Goal: Task Accomplishment & Management: Use online tool/utility

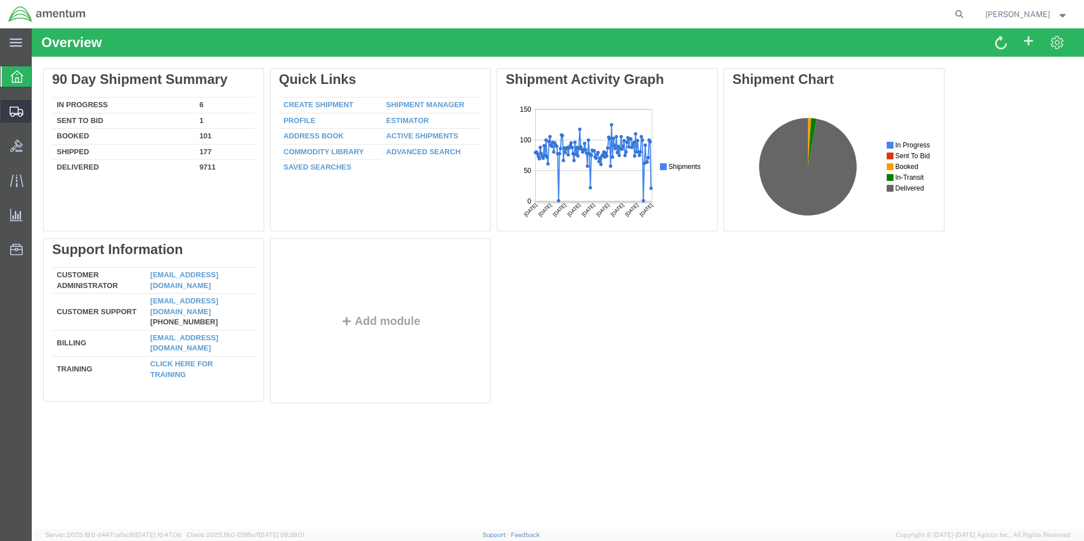
click at [0, 0] on span "Create from Template" at bounding box center [0, 0] width 0 height 0
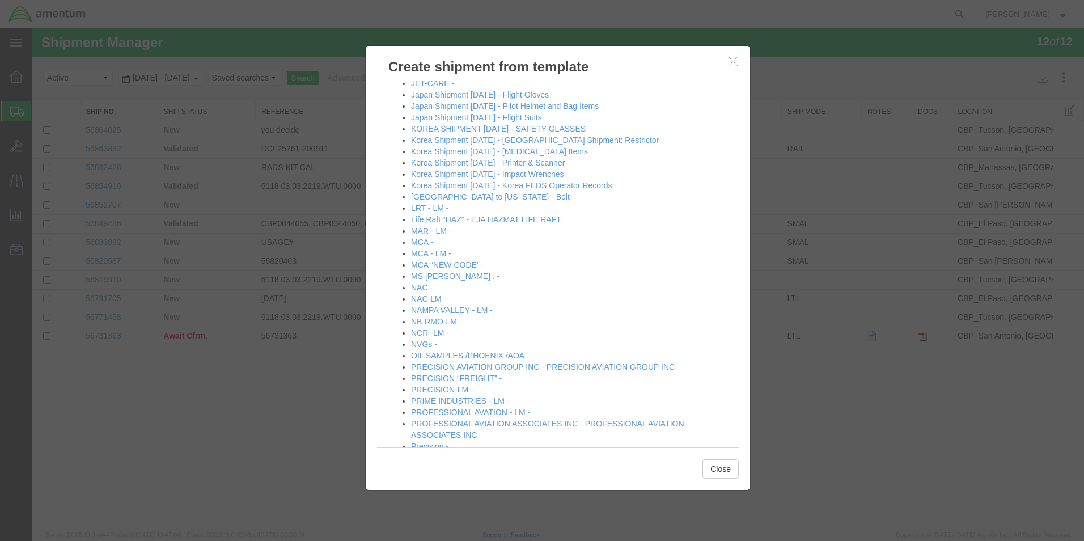
scroll to position [681, 0]
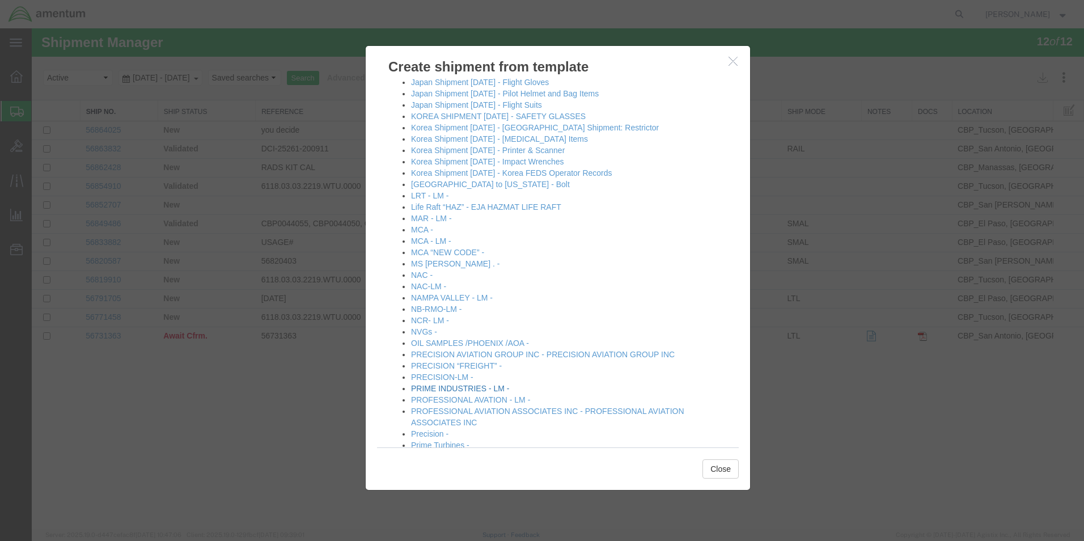
click at [454, 389] on link "PRIME INDUSTRIES - LM -" at bounding box center [460, 388] width 98 height 9
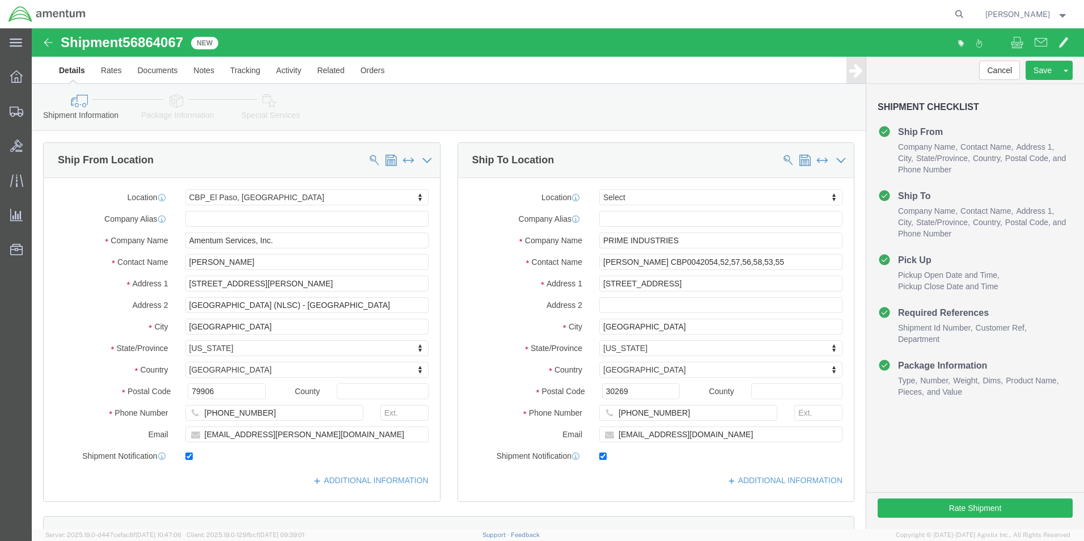
select select "49831"
select select
click input "[PERSON_NAME] CBP0042054,52,57,56,58,53,55"
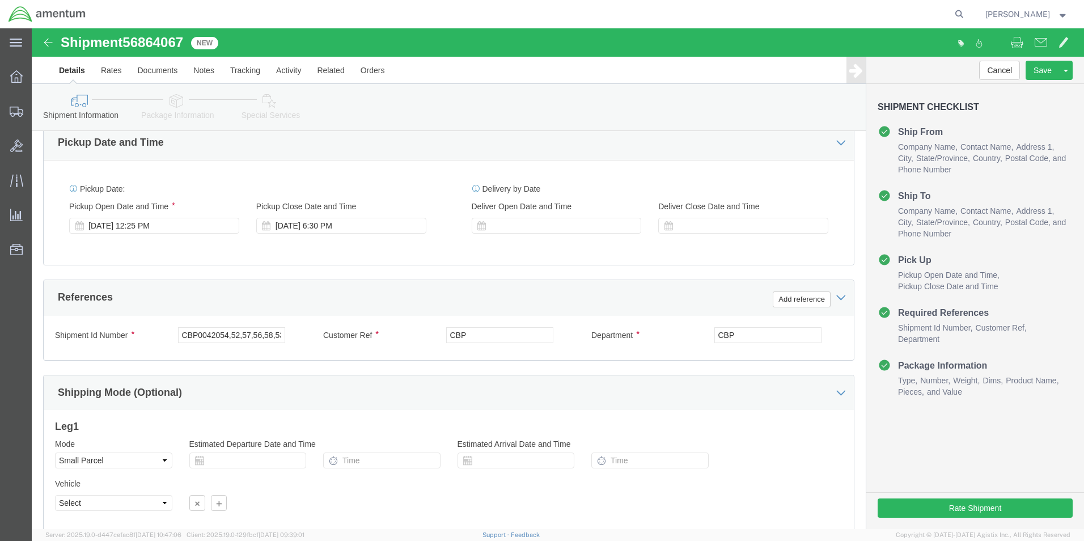
scroll to position [397, 0]
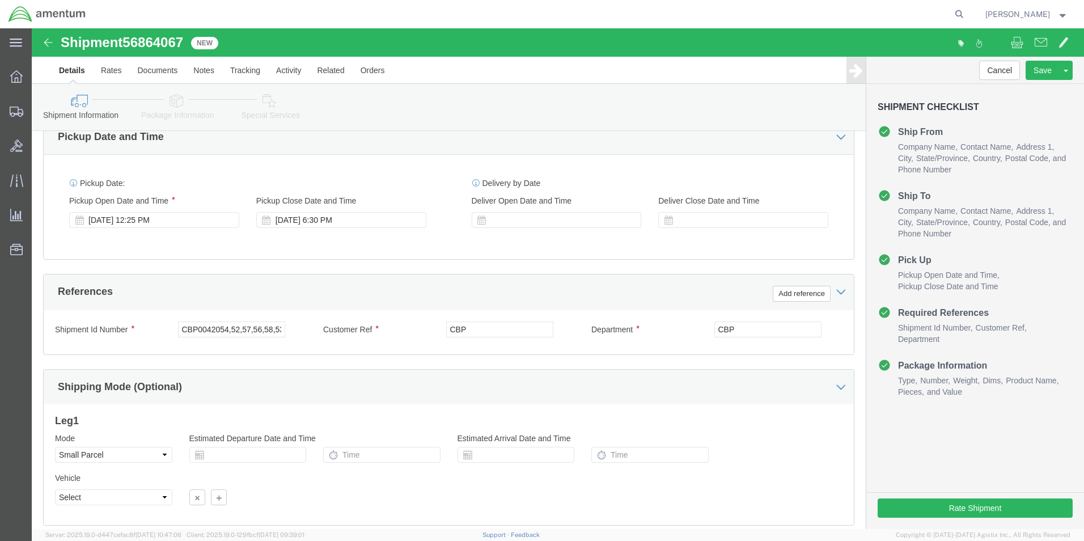
type input "[PERSON_NAME] CBP0041317"
click input "CBP0042054,52,57,56,58,53,55,"
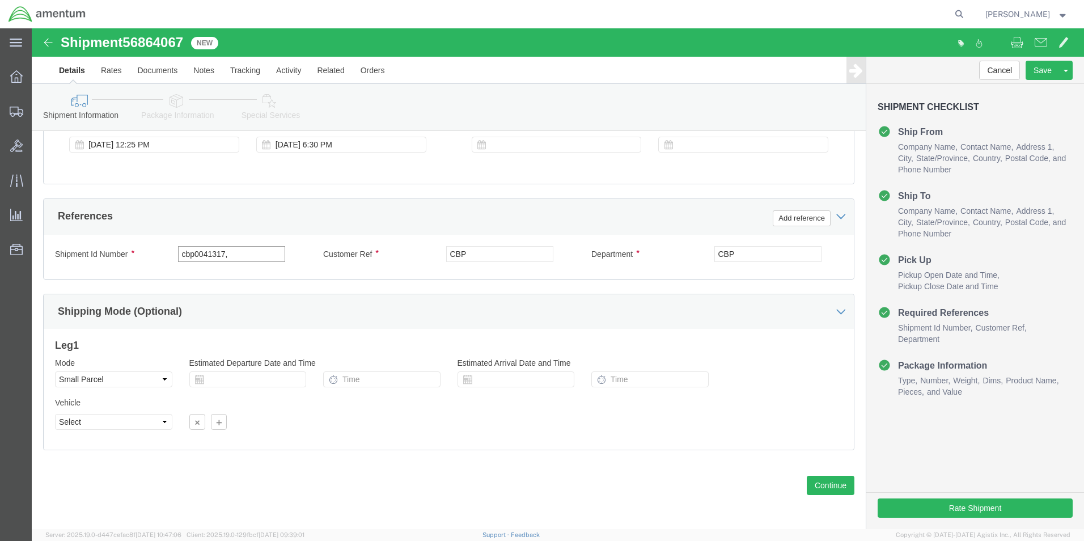
scroll to position [473, 0]
type input "cbp0041317,"
click button "Continue"
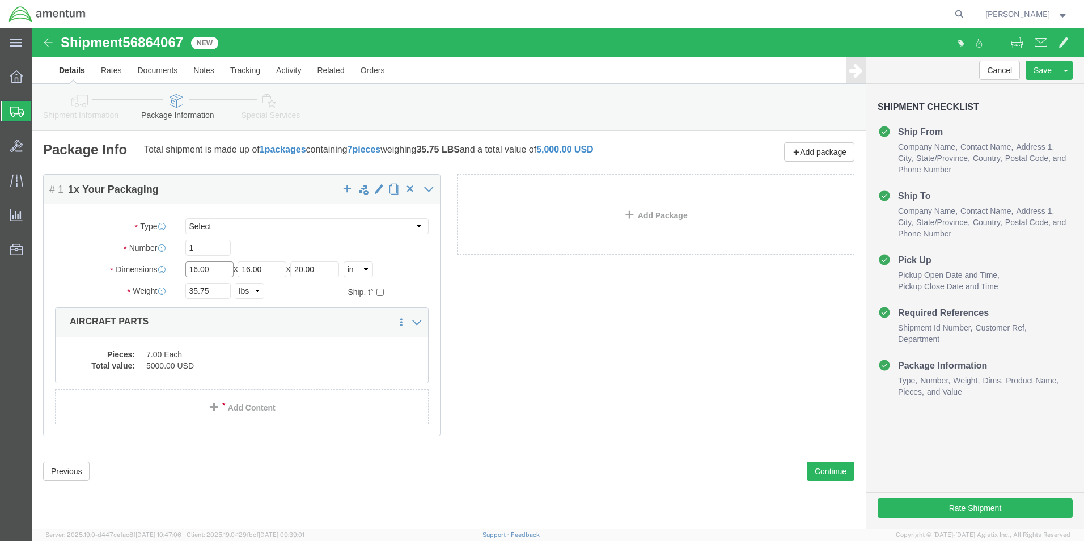
click input "16.00"
type input "20"
type input "12"
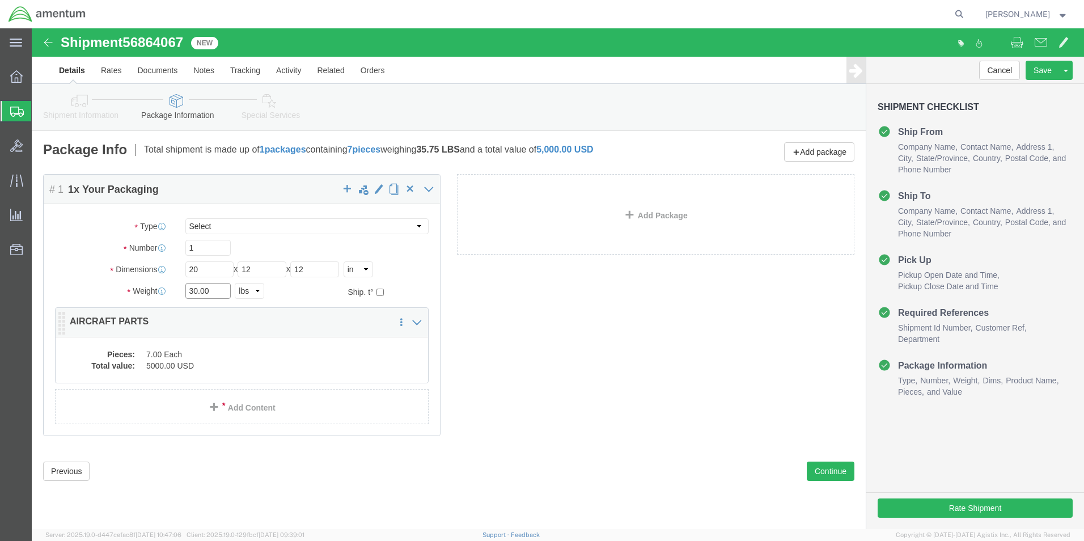
type input "30.00"
click dd "5000.00 USD"
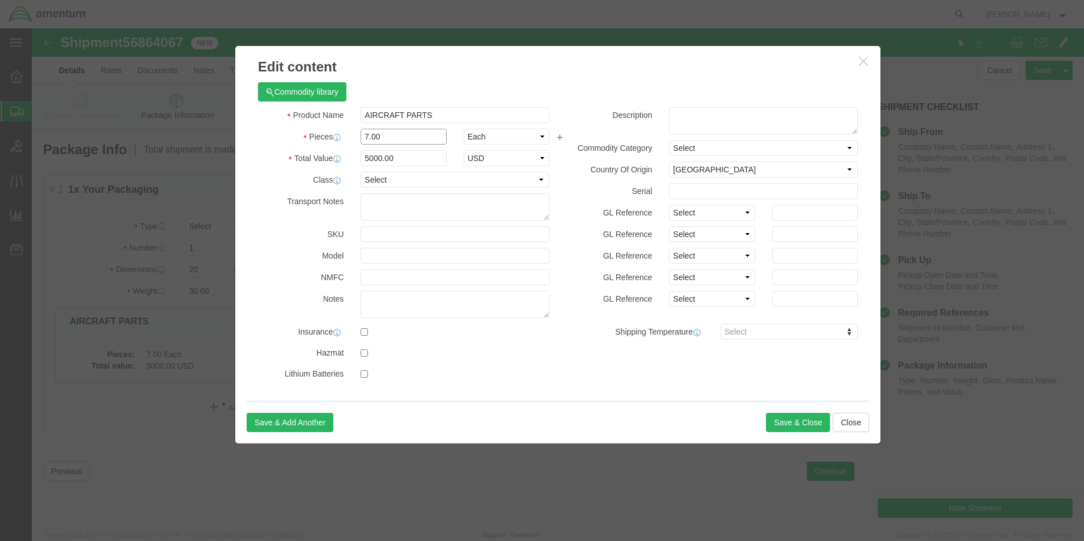
click input "7.00"
type input "1.00"
click input "714.29"
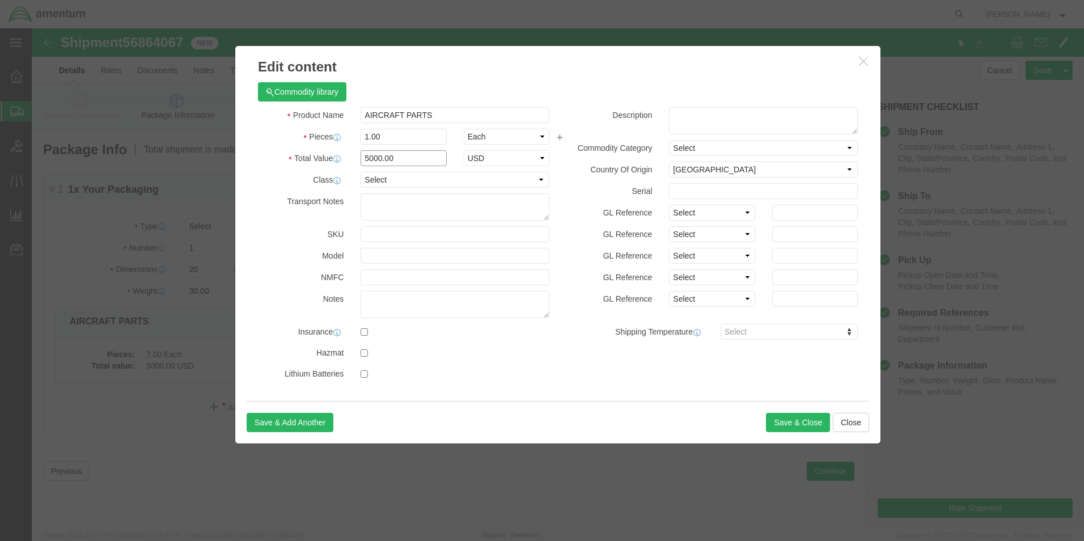
type input "5000.00"
click div "SKU"
click button "Save & Close"
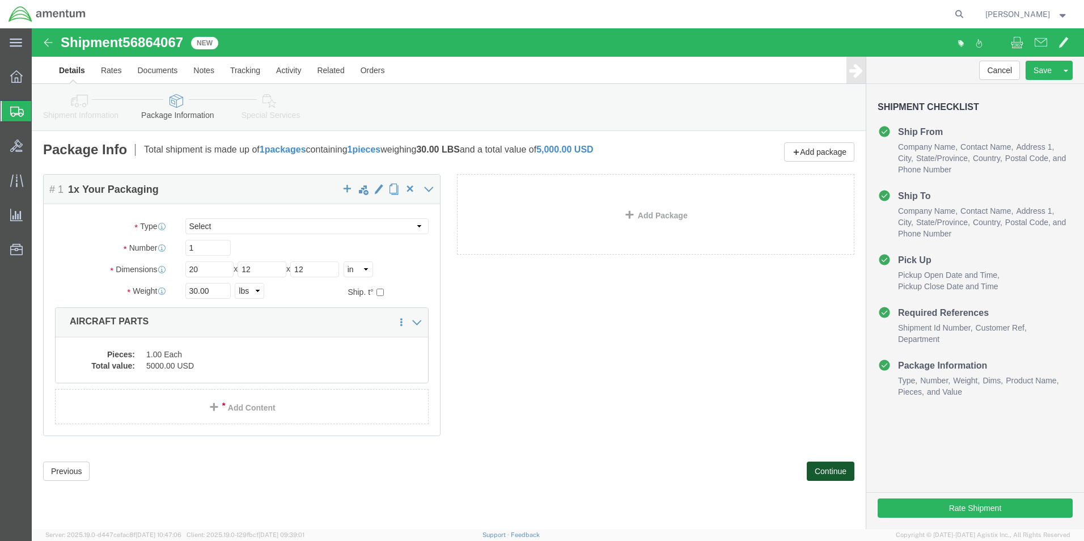
click button "Continue"
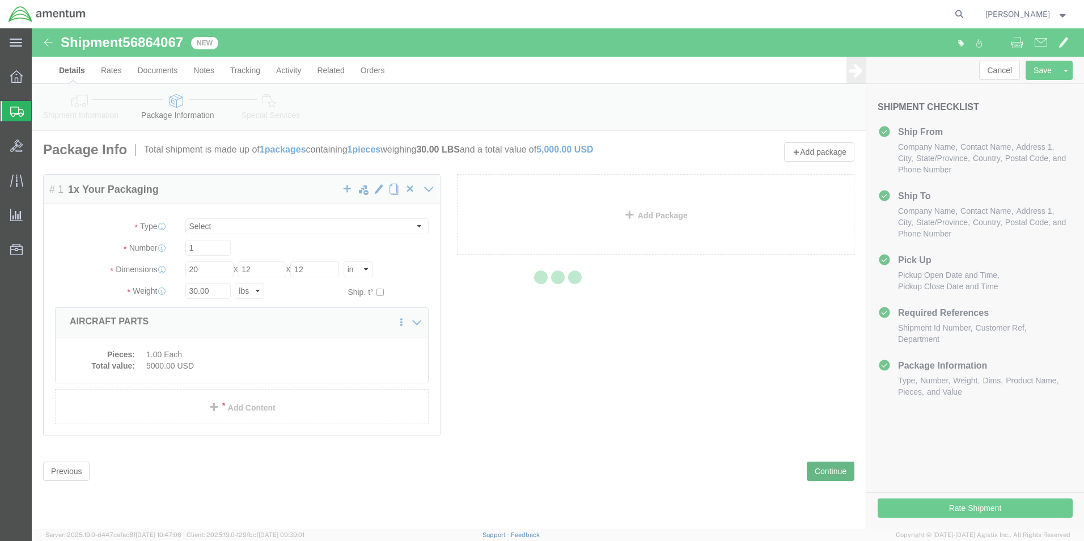
select select
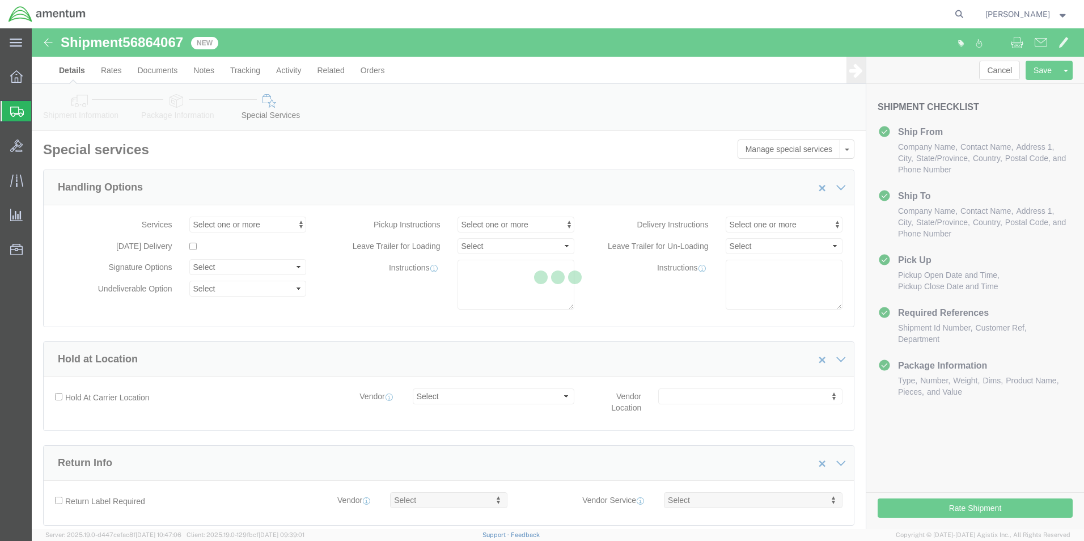
select select "DEPARTMENT"
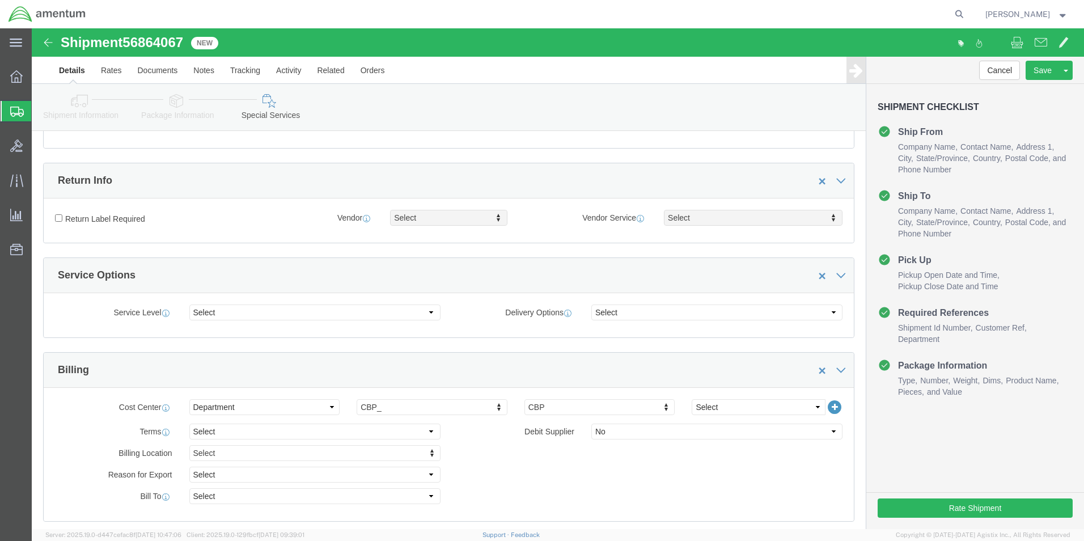
scroll to position [284, 0]
click select "Select 6118.03.03.2219.000.BUN.0000 6118.03.03.2219.000.DLR.0000 6118.03.03.221…"
select select "96752"
click select "Select 6118.03.03.2219.000.BUN.0000 6118.03.03.2219.000.DLR.0000 6118.03.03.221…"
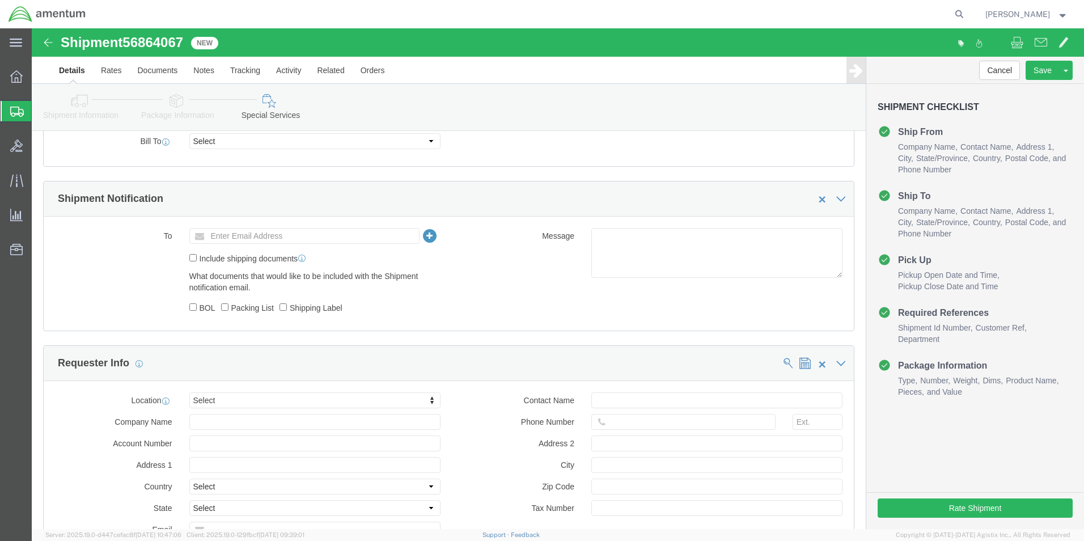
scroll to position [681, 0]
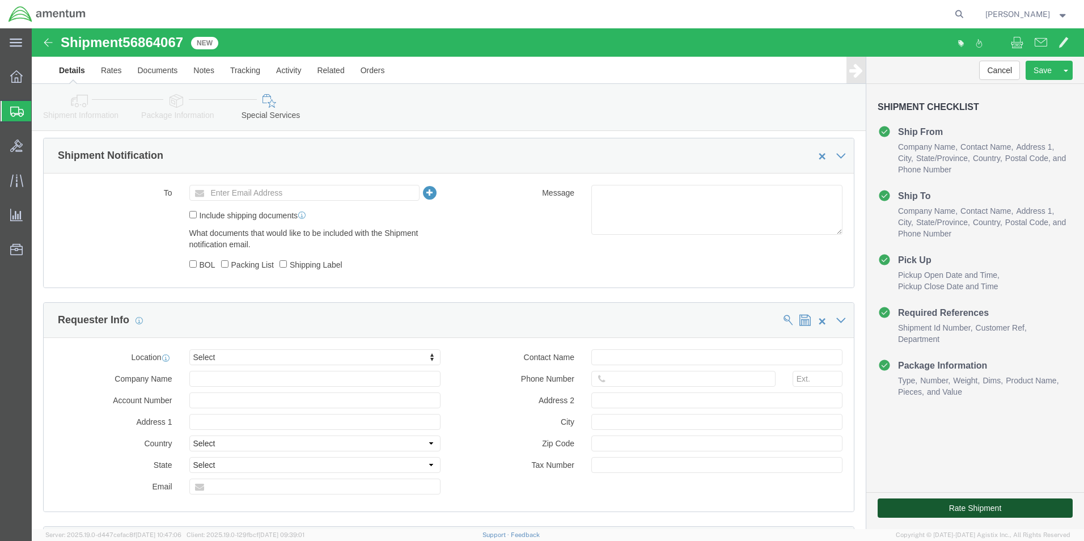
click button "Rate Shipment"
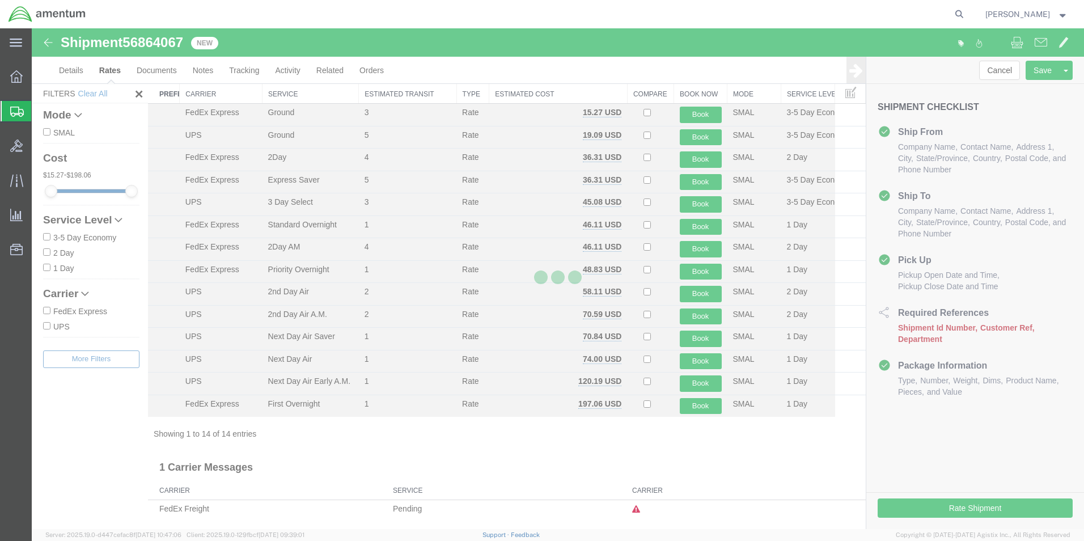
scroll to position [24, 0]
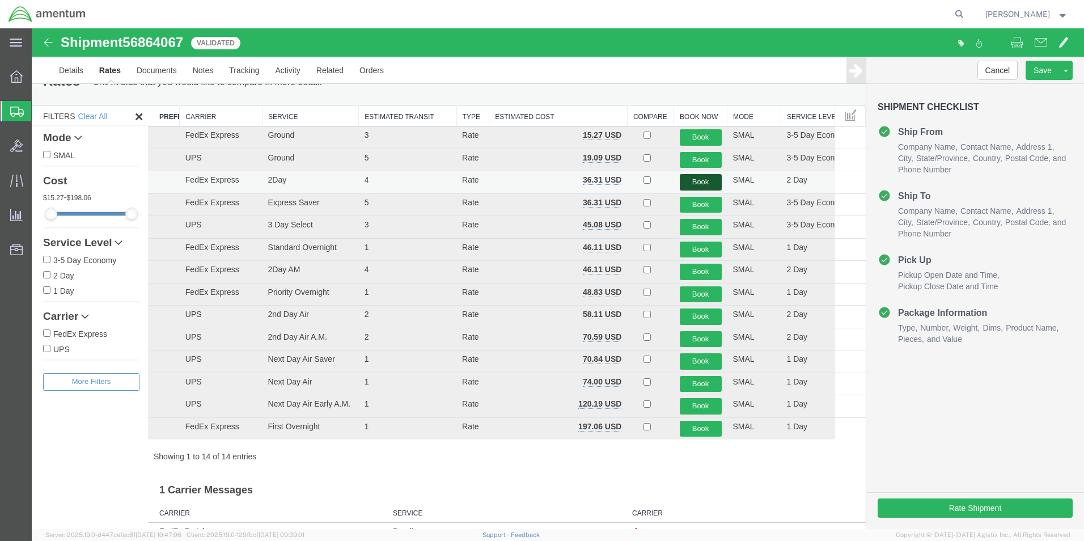
click at [699, 183] on button "Book" at bounding box center [701, 182] width 42 height 16
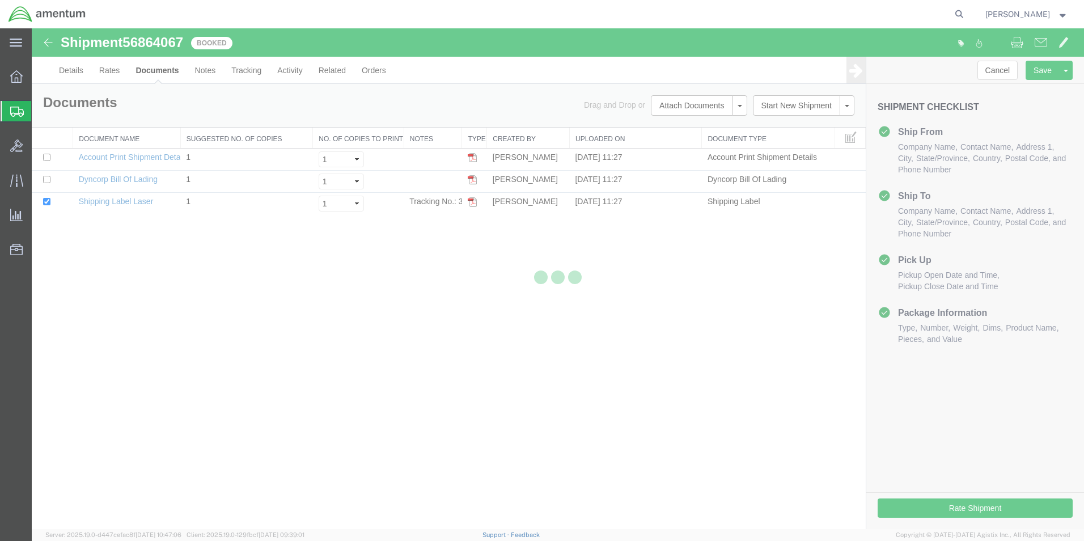
scroll to position [0, 0]
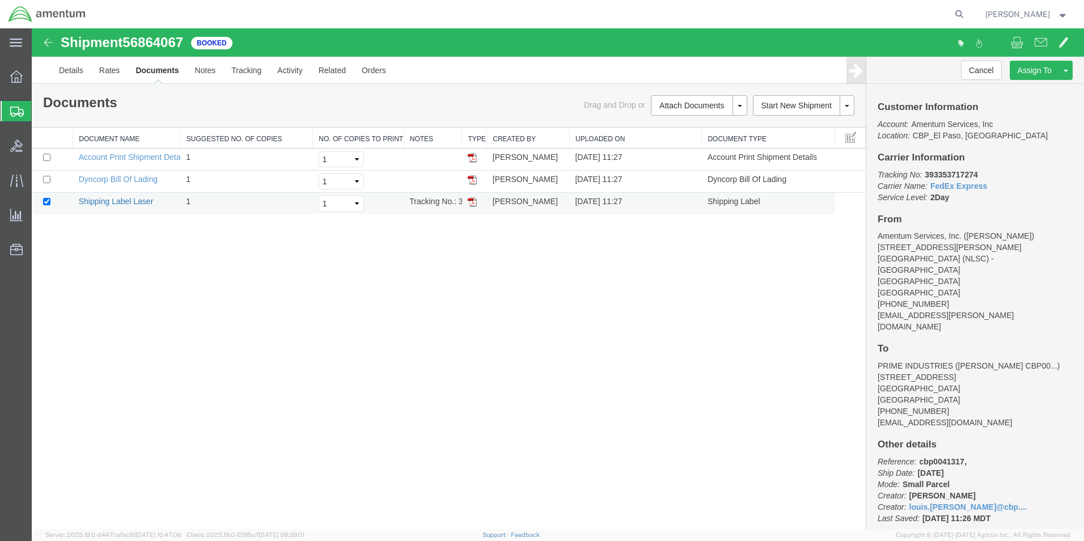
click at [138, 200] on link "Shipping Label Laser" at bounding box center [116, 201] width 75 height 9
